Goal: Information Seeking & Learning: Learn about a topic

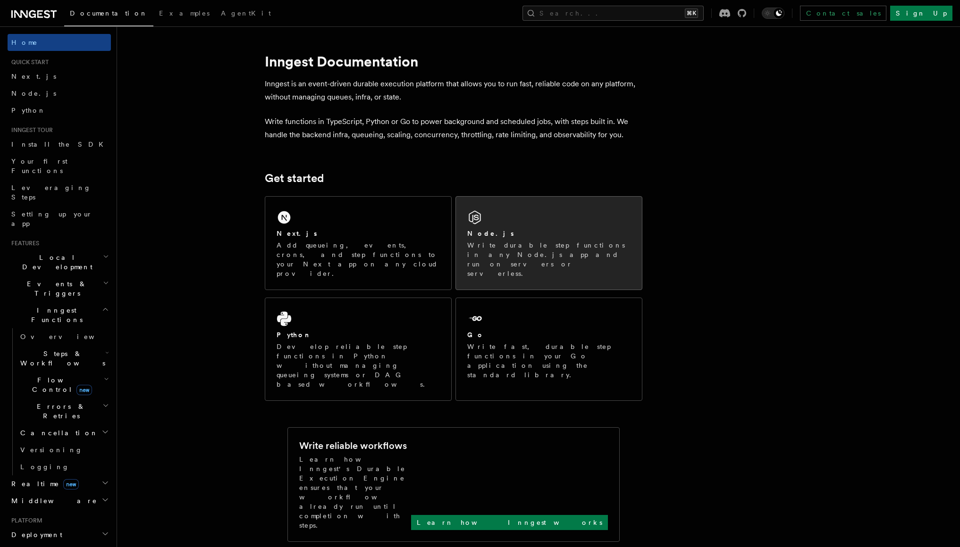
click at [504, 231] on div "Node.js" at bounding box center [548, 234] width 163 height 10
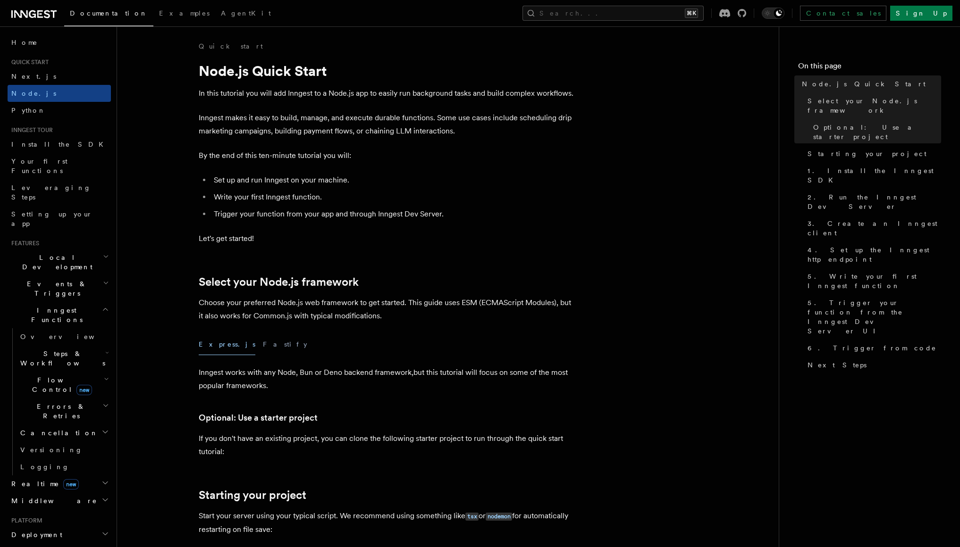
click at [49, 15] on icon at bounding box center [47, 14] width 6 height 8
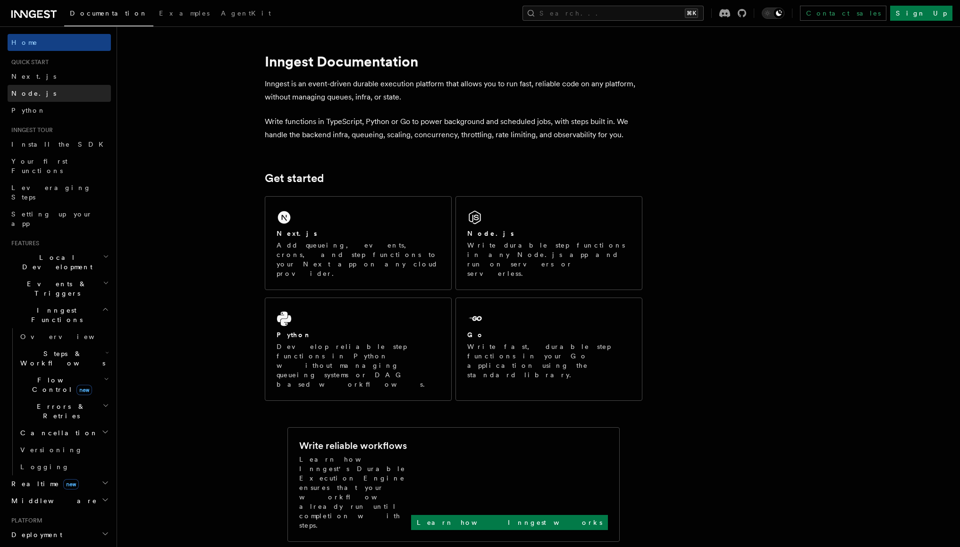
click at [38, 101] on link "Node.js" at bounding box center [59, 93] width 103 height 17
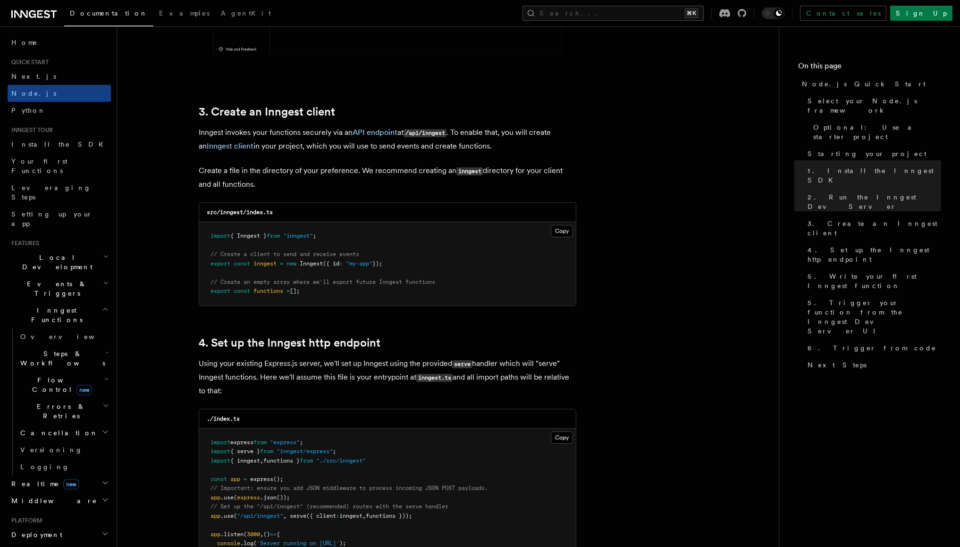
scroll to position [1136, 0]
drag, startPoint x: 273, startPoint y: 136, endPoint x: 283, endPoint y: 136, distance: 10.4
click at [283, 136] on p "Inngest invokes your functions securely via an API endpoint at /api/inngest . T…" at bounding box center [388, 139] width 378 height 27
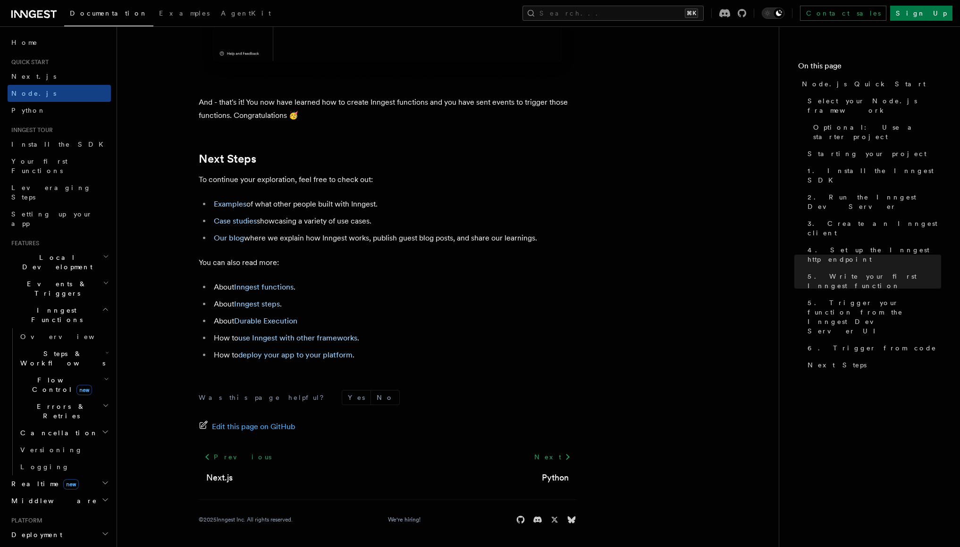
scroll to position [5804, 0]
click at [60, 166] on span "Your first Functions" at bounding box center [61, 166] width 100 height 19
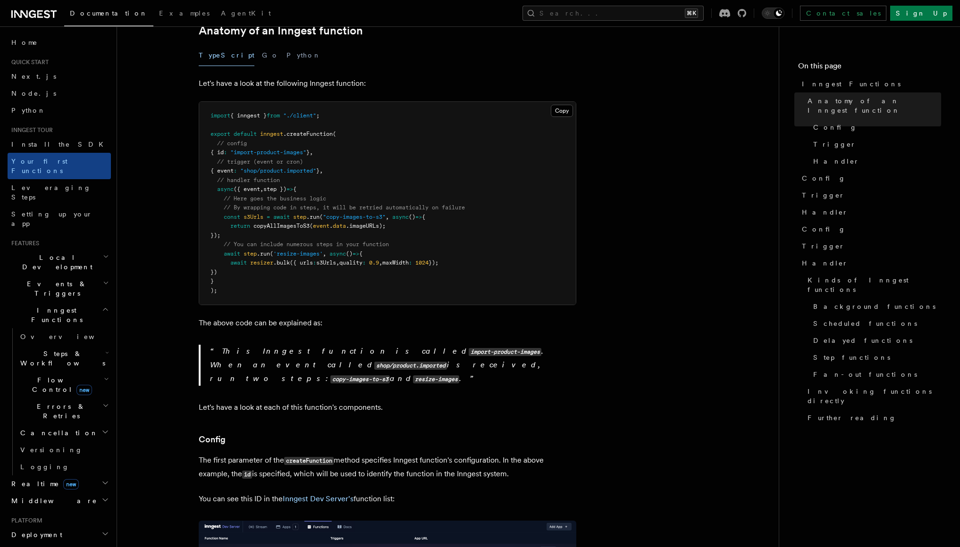
scroll to position [146, 0]
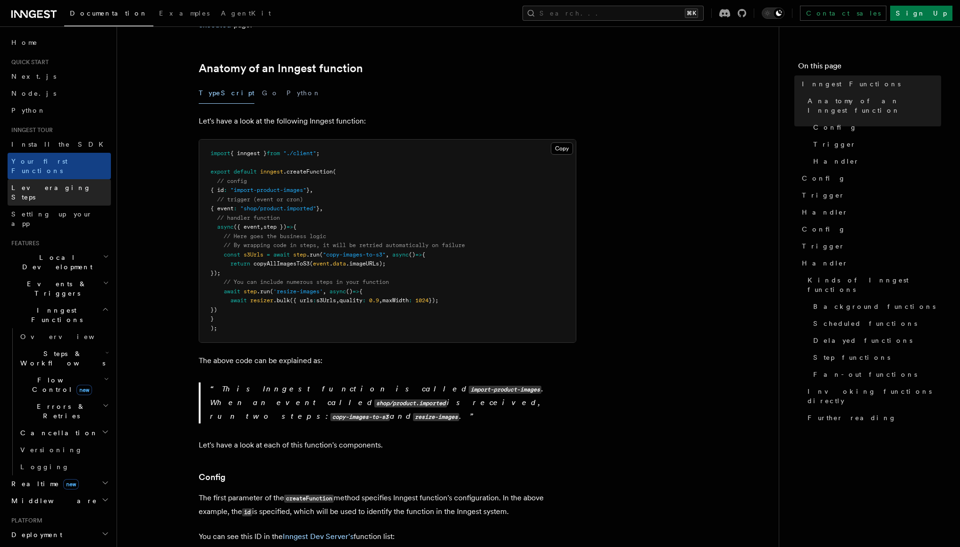
click at [59, 184] on span "Leveraging Steps" at bounding box center [51, 192] width 80 height 17
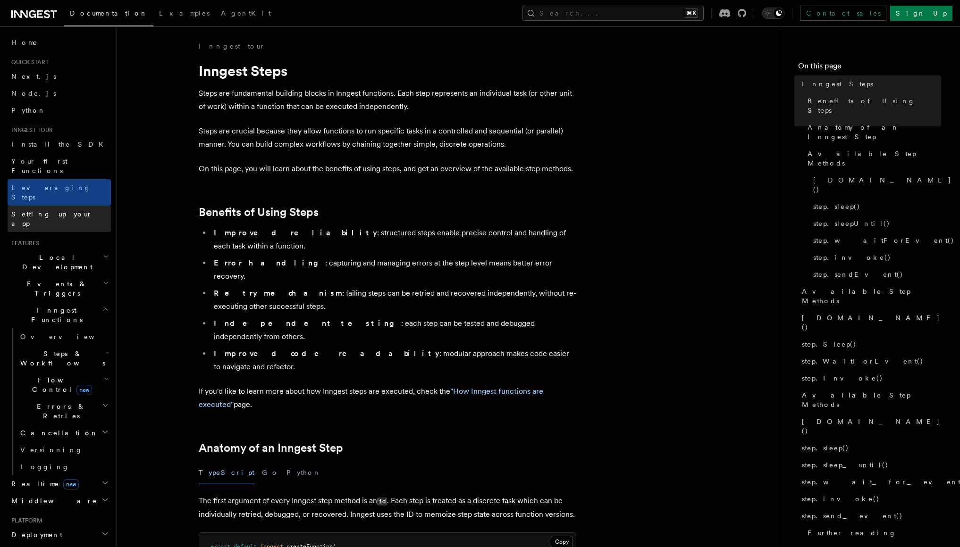
click at [72, 206] on link "Setting up your app" at bounding box center [59, 219] width 103 height 26
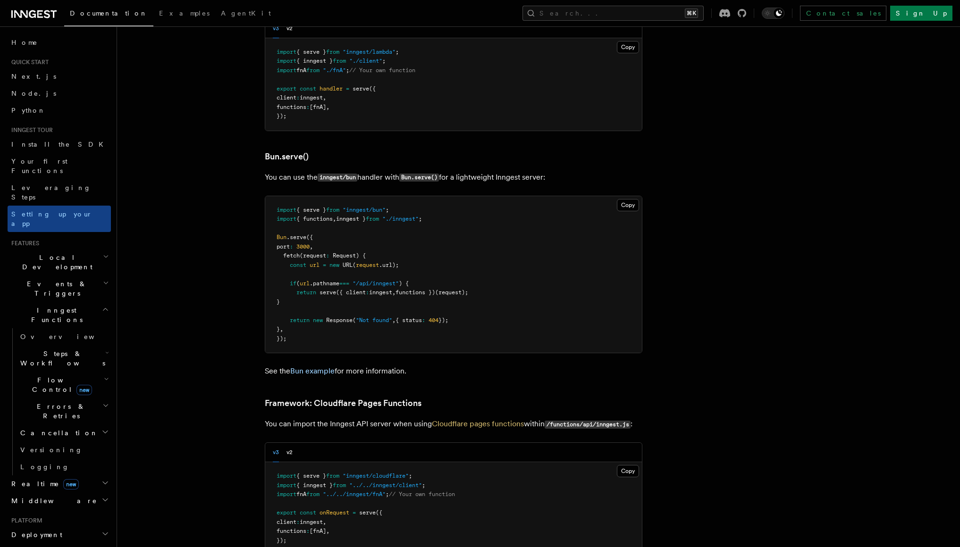
scroll to position [1198, 0]
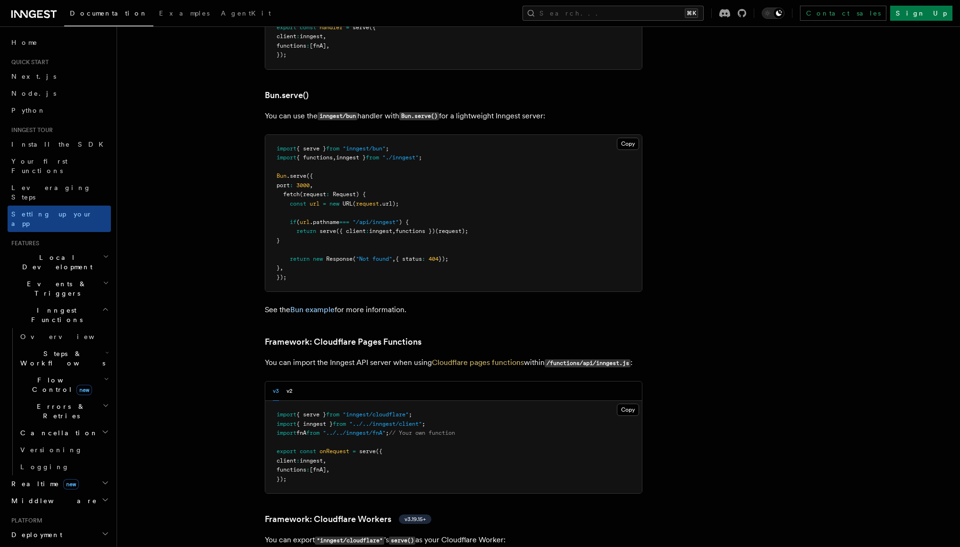
click at [66, 276] on h2 "Events & Triggers" at bounding box center [59, 289] width 103 height 26
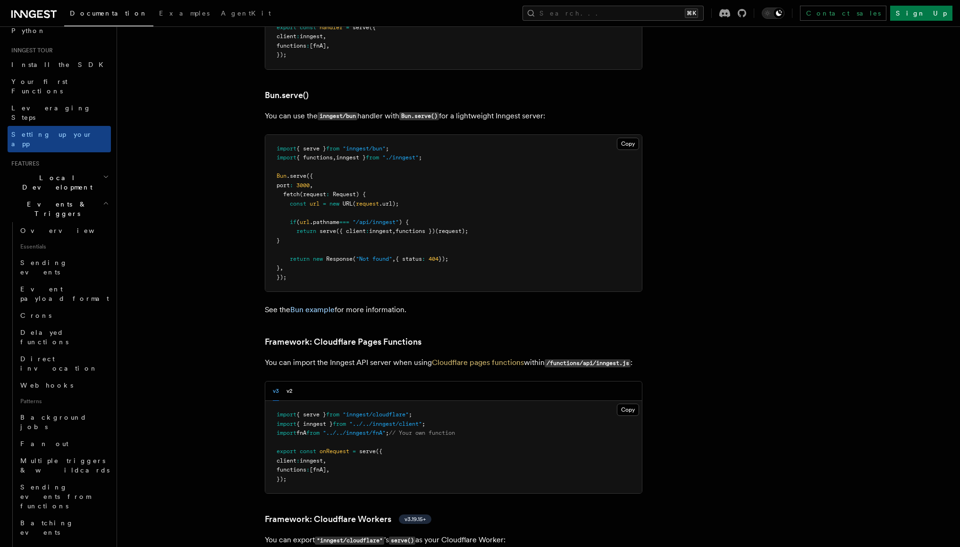
scroll to position [90, 0]
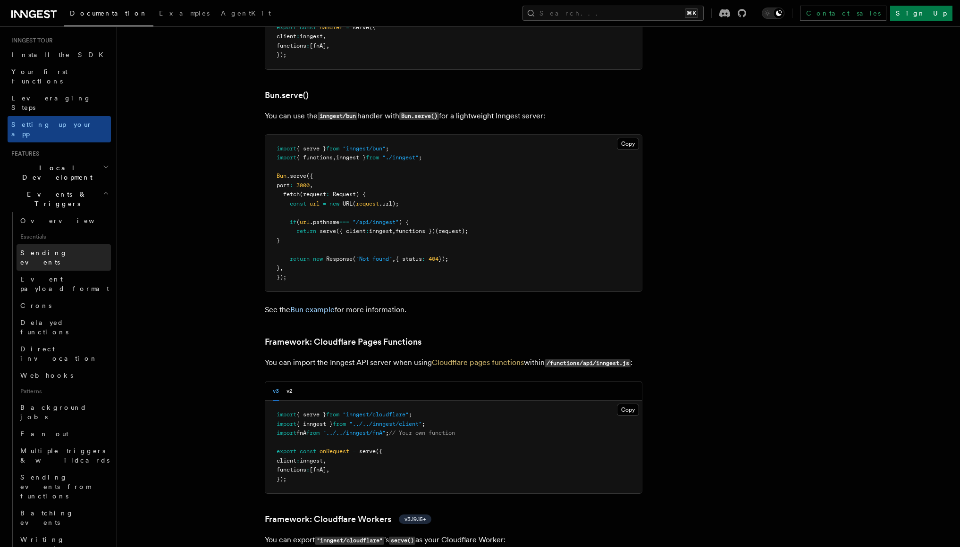
click at [75, 244] on link "Sending events" at bounding box center [64, 257] width 94 height 26
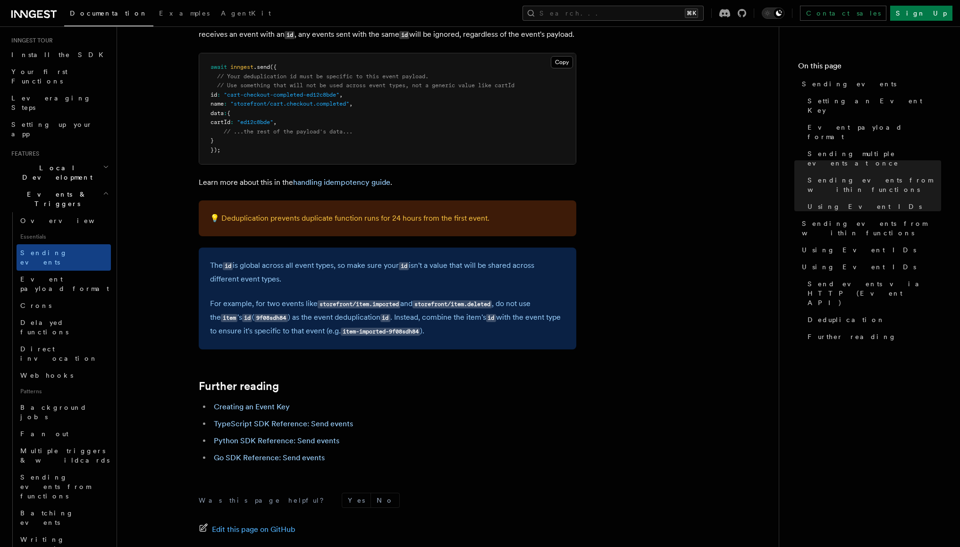
scroll to position [2579, 0]
